Goal: Transaction & Acquisition: Register for event/course

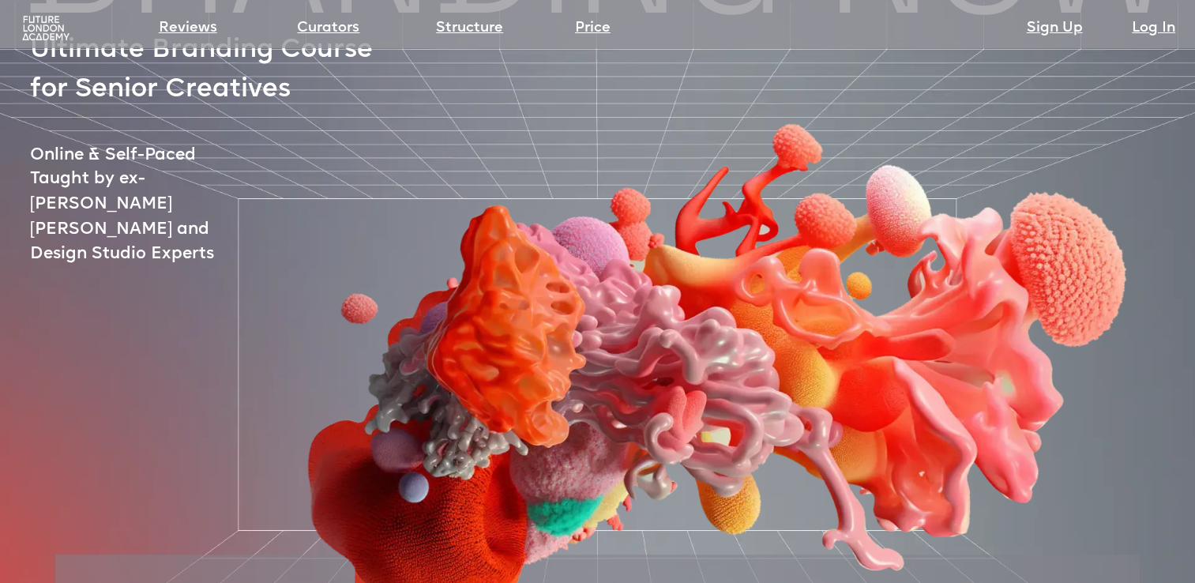
scroll to position [158, 0]
click at [598, 21] on link "Price" at bounding box center [593, 28] width 36 height 22
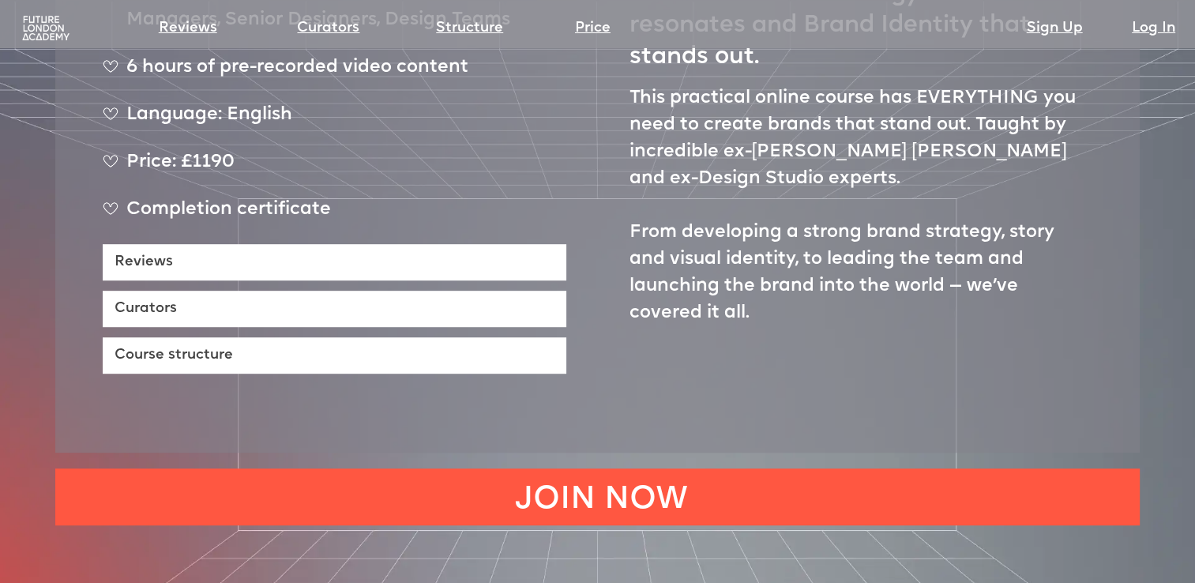
scroll to position [608, 0]
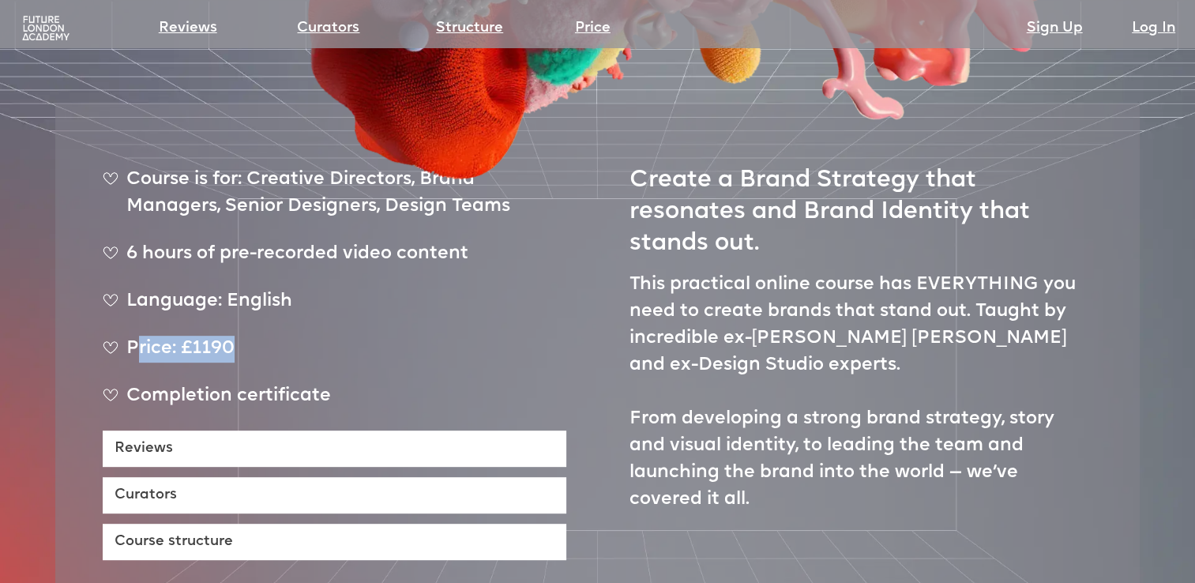
drag, startPoint x: 141, startPoint y: 304, endPoint x: 255, endPoint y: 297, distance: 114.0
click at [255, 336] on div "Price: £1190" at bounding box center [335, 356] width 464 height 40
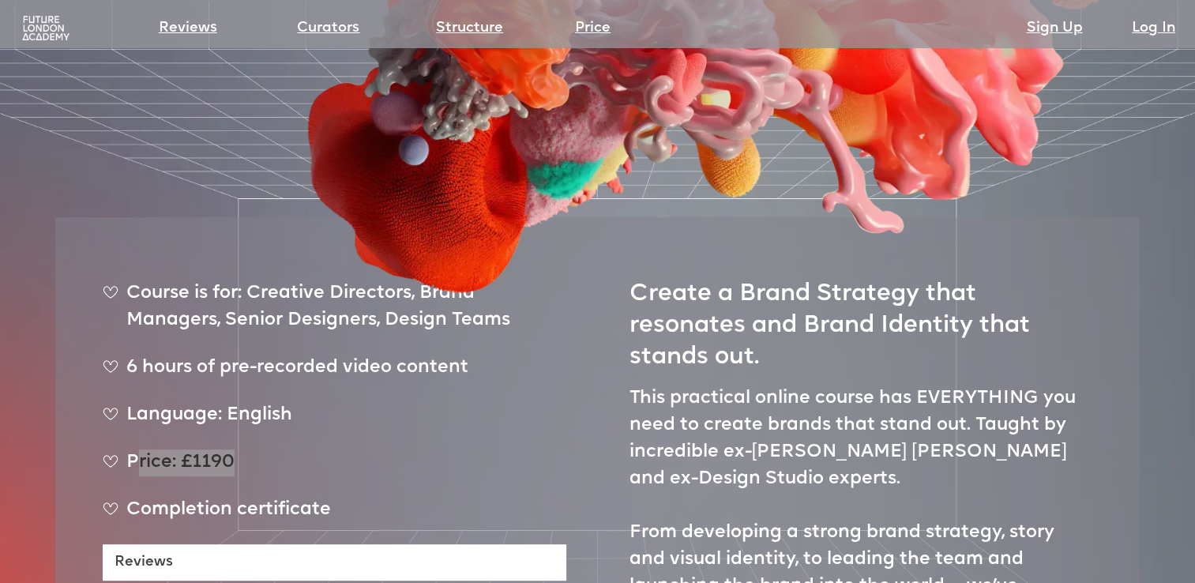
scroll to position [450, 0]
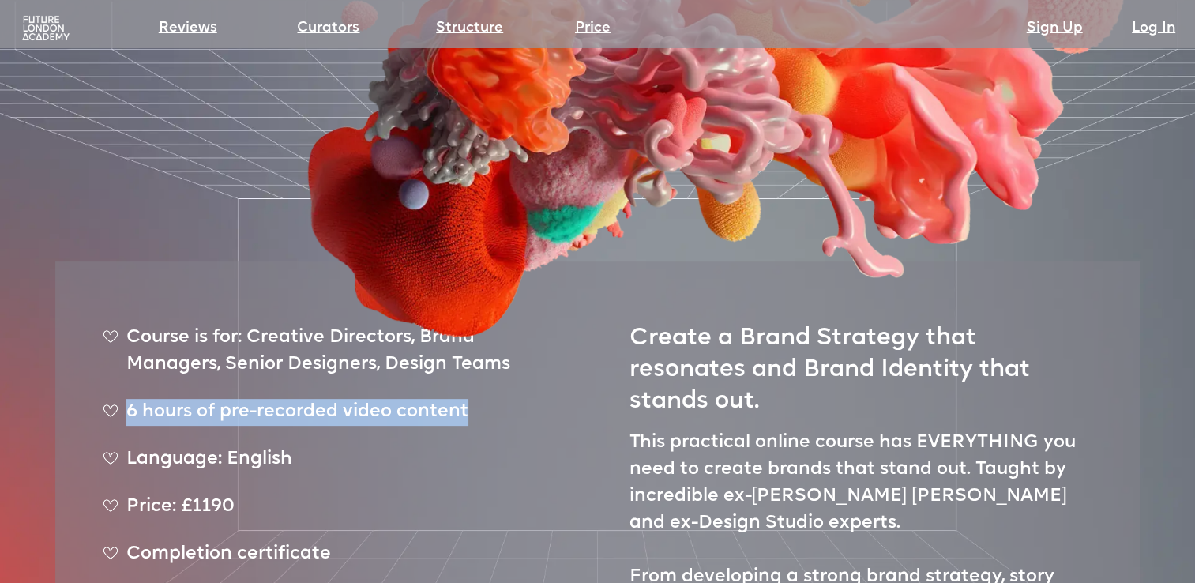
drag, startPoint x: 126, startPoint y: 361, endPoint x: 484, endPoint y: 375, distance: 359.0
click at [484, 399] on div "6 hours of pre-recorded video content" at bounding box center [335, 419] width 464 height 40
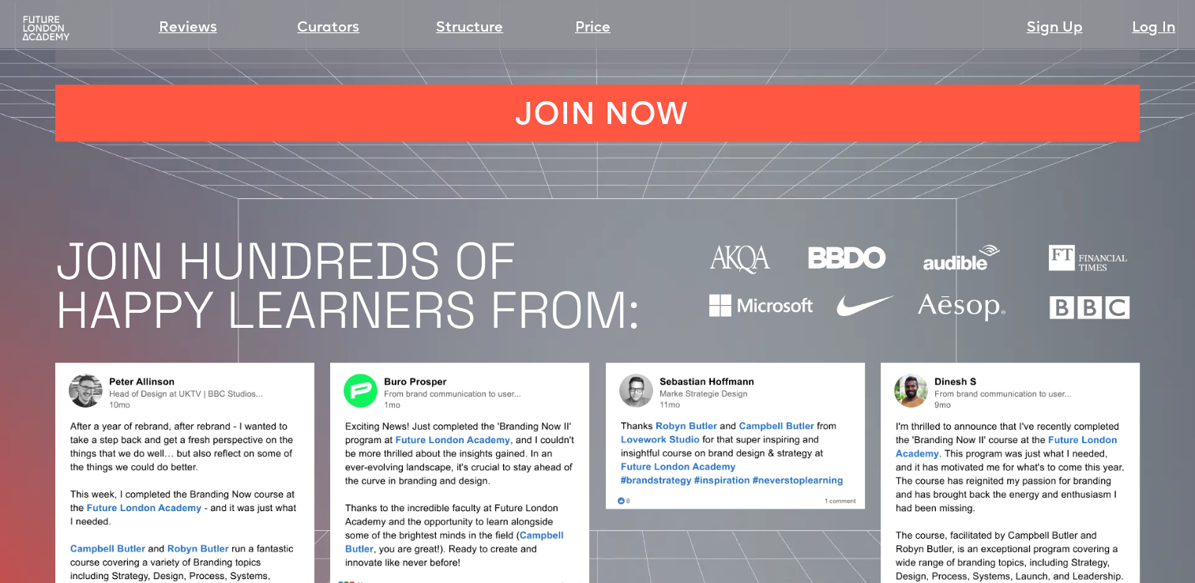
scroll to position [1003, 0]
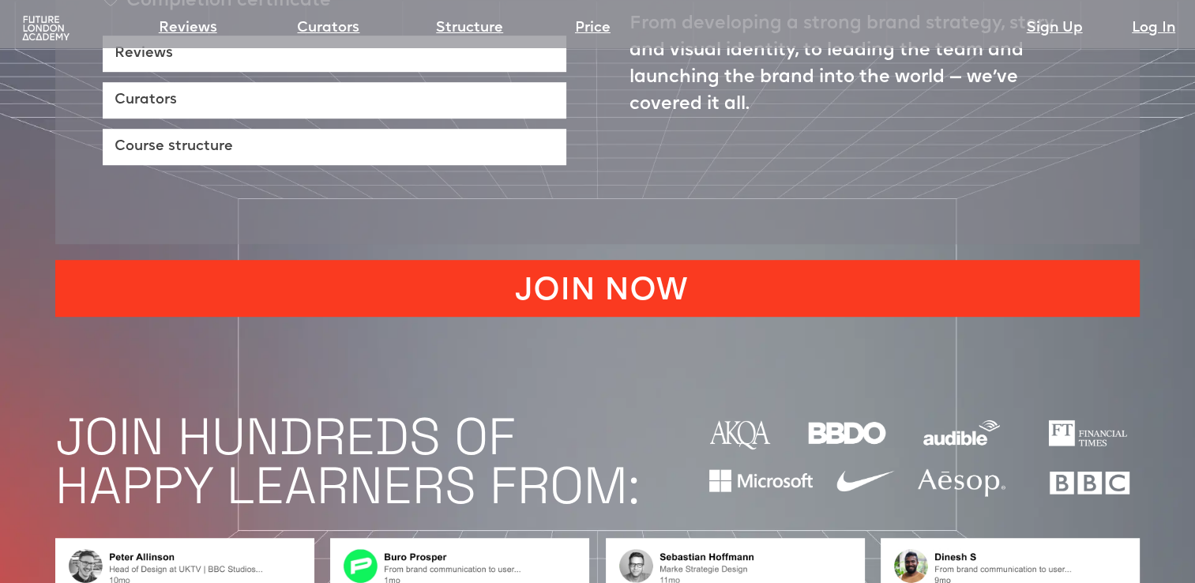
click at [578, 260] on link "JOIN NOW" at bounding box center [597, 288] width 1085 height 57
